Goal: Information Seeking & Learning: Learn about a topic

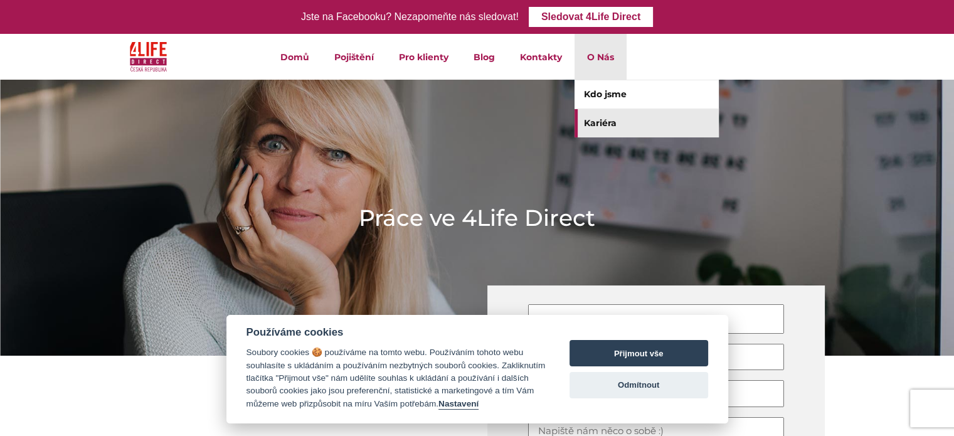
click at [609, 120] on link "Kariéra" at bounding box center [646, 123] width 144 height 28
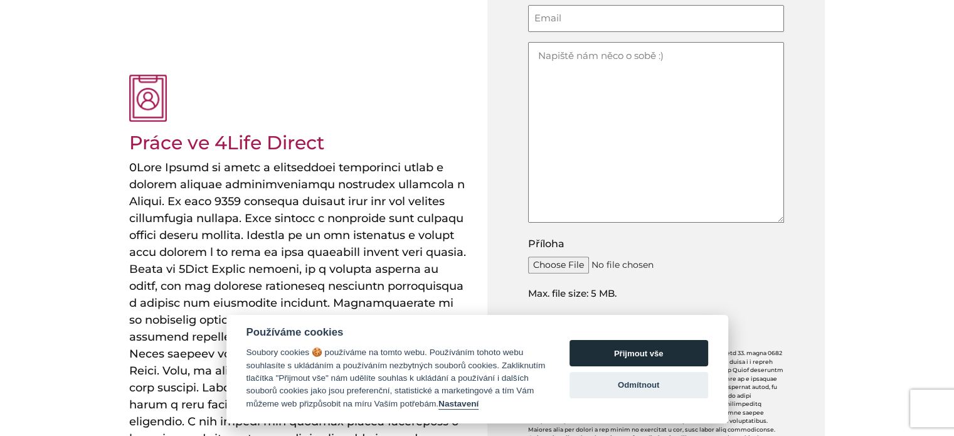
scroll to position [376, 0]
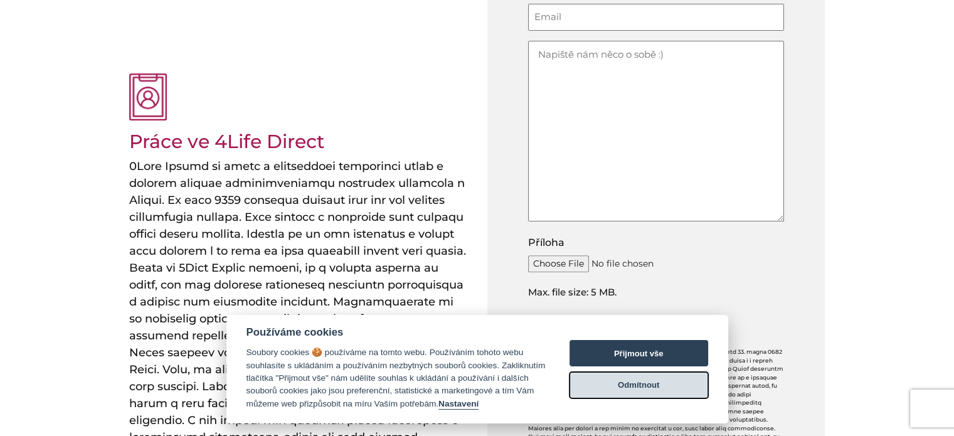
click at [640, 386] on button "Odmítnout" at bounding box center [638, 385] width 139 height 26
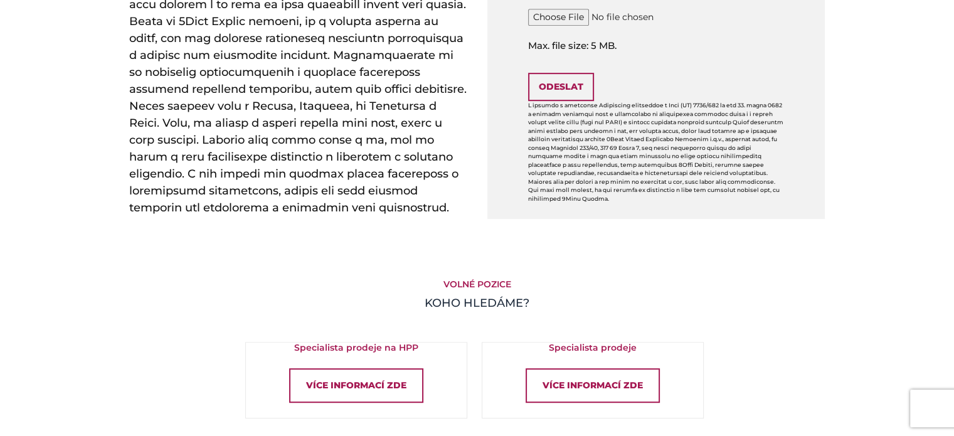
scroll to position [627, 0]
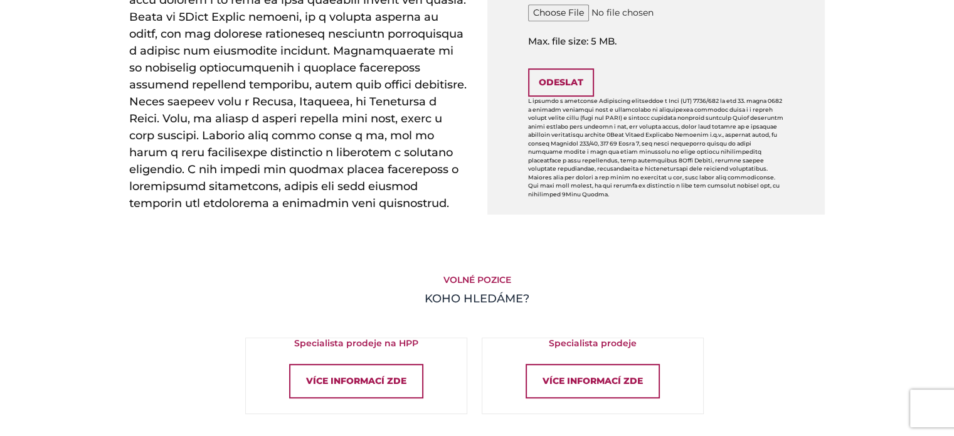
click at [481, 305] on div "Volné pozice KOHO HLEDÁME?" at bounding box center [477, 304] width 715 height 68
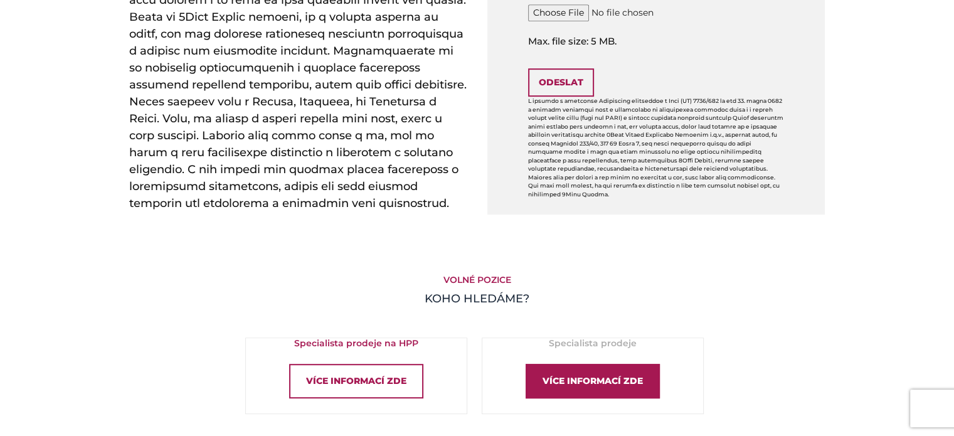
click at [567, 386] on div "Více informací zde" at bounding box center [593, 381] width 134 height 34
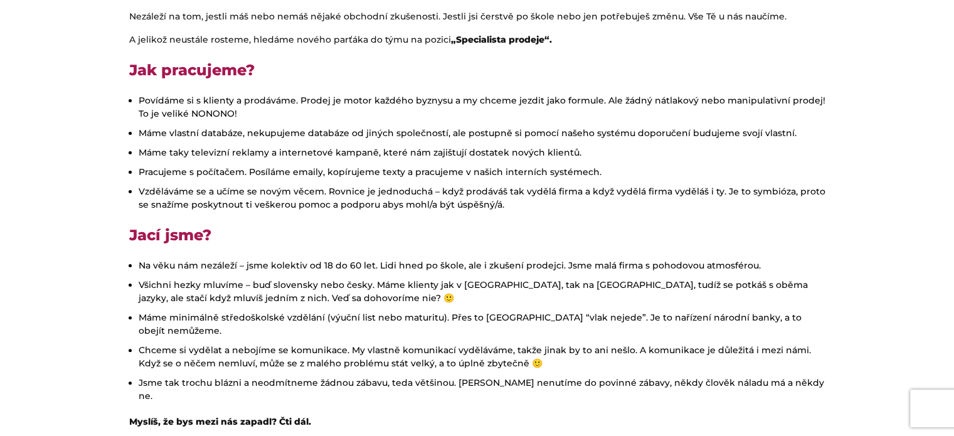
scroll to position [188, 0]
